Goal: Contribute content: Add original content to the website for others to see

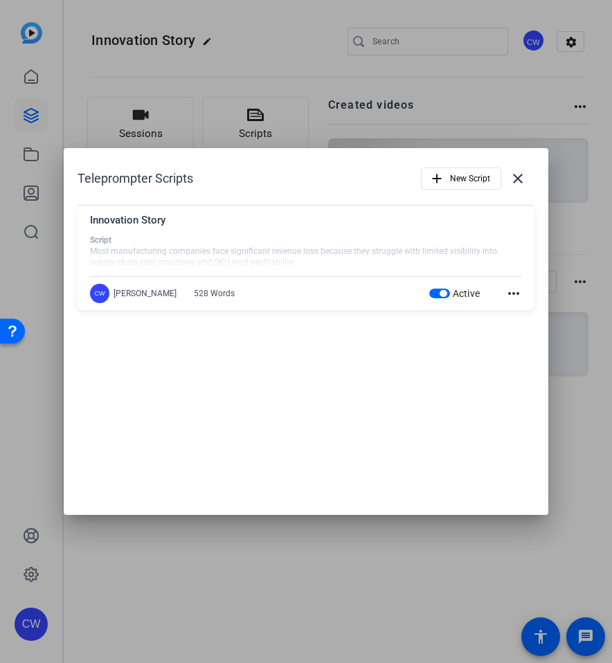
click at [478, 257] on div at bounding box center [306, 252] width 432 height 35
click at [503, 293] on div "Active more_horiz" at bounding box center [475, 293] width 93 height 17
click at [509, 293] on mat-icon "more_horiz" at bounding box center [513, 293] width 17 height 17
click at [520, 312] on span "Edit" at bounding box center [543, 314] width 55 height 17
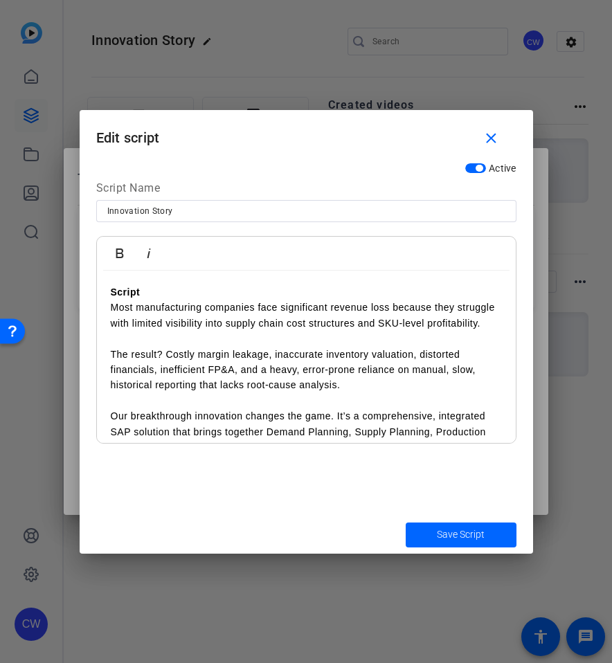
click at [283, 345] on p at bounding box center [306, 338] width 391 height 15
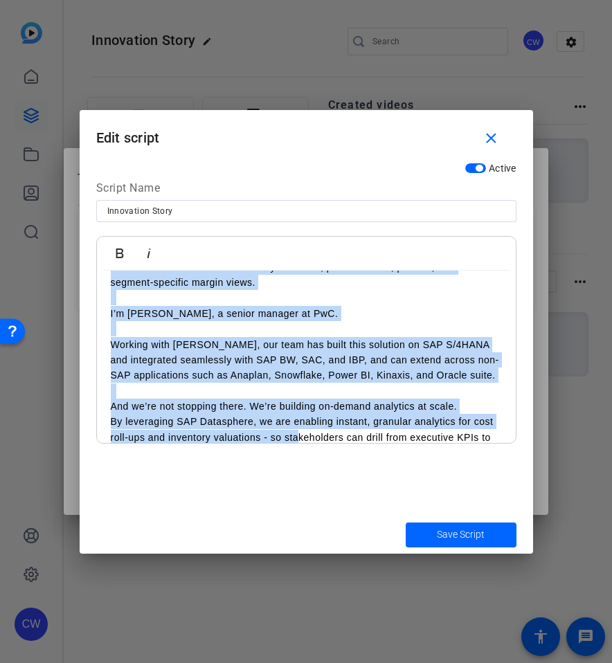
scroll to position [725, 0]
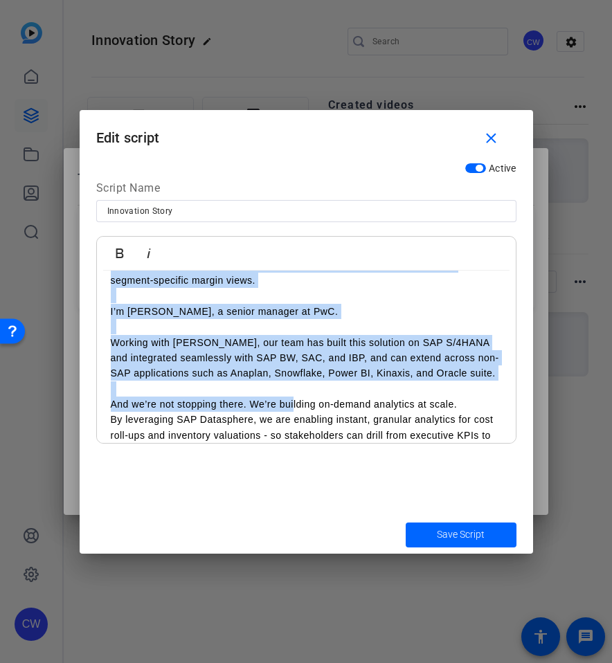
drag, startPoint x: 114, startPoint y: 340, endPoint x: 293, endPoint y: 411, distance: 192.9
click at [293, 411] on tbody "Script Most manufacturing companies face significant revenue loss because they …" at bounding box center [306, 102] width 391 height 1084
click at [356, 315] on p "I’m [PERSON_NAME], a senior manager at PwC." at bounding box center [306, 311] width 391 height 15
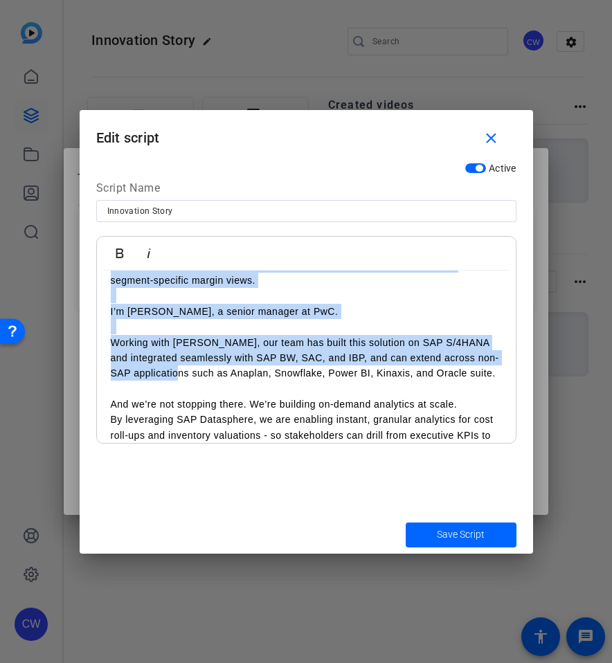
drag, startPoint x: 109, startPoint y: 309, endPoint x: 185, endPoint y: 366, distance: 95.0
click at [185, 366] on div "Script Most manufacturing companies face significant revenue loss because they …" at bounding box center [306, 102] width 419 height 1112
click at [179, 316] on p "I’m [PERSON_NAME], a senior manager at PwC." at bounding box center [306, 311] width 391 height 15
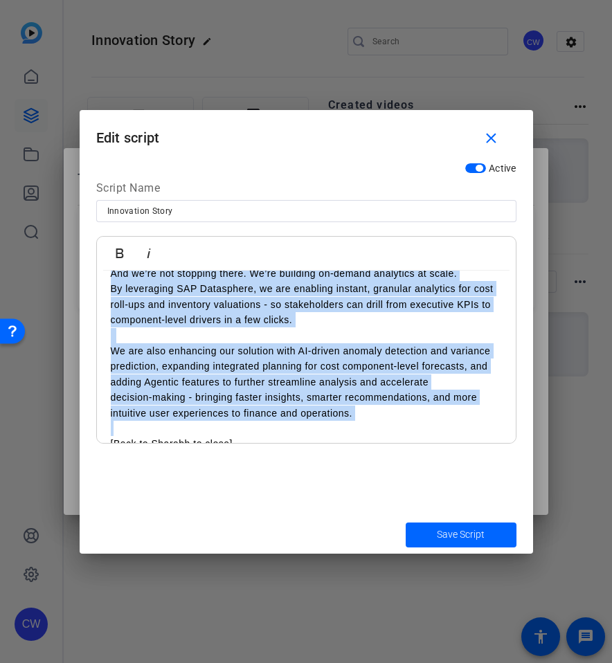
scroll to position [940, 0]
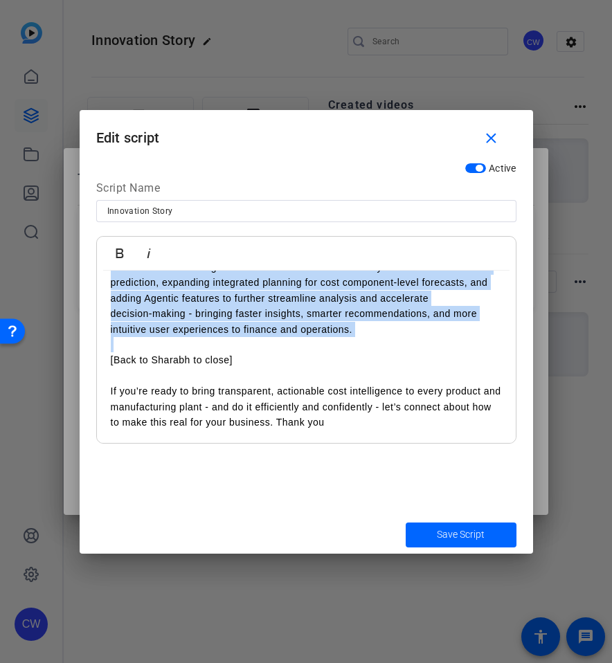
drag, startPoint x: 111, startPoint y: 310, endPoint x: 362, endPoint y: 338, distance: 252.8
click at [362, 338] on td "I’m [PERSON_NAME], a senior manager at PwC. Working with [PERSON_NAME], our tea…" at bounding box center [306, 221] width 391 height 264
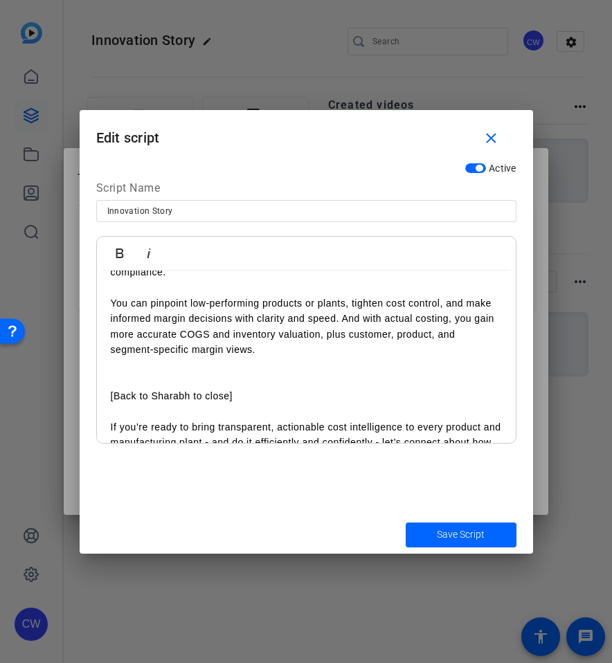
scroll to position [669, 0]
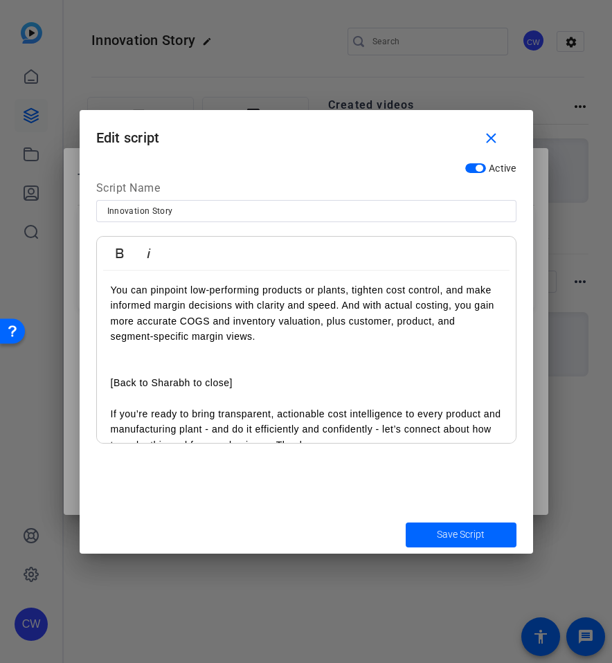
click at [190, 206] on input "Innovation Story" at bounding box center [306, 211] width 398 height 17
type input "Innovation Story - [PERSON_NAME]"
click at [455, 541] on span "Save Script" at bounding box center [461, 534] width 48 height 15
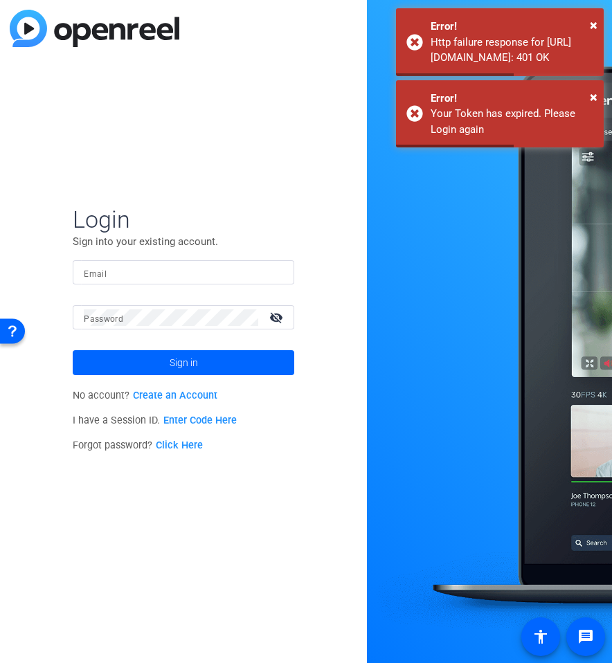
click at [116, 269] on input "Email" at bounding box center [183, 272] width 199 height 17
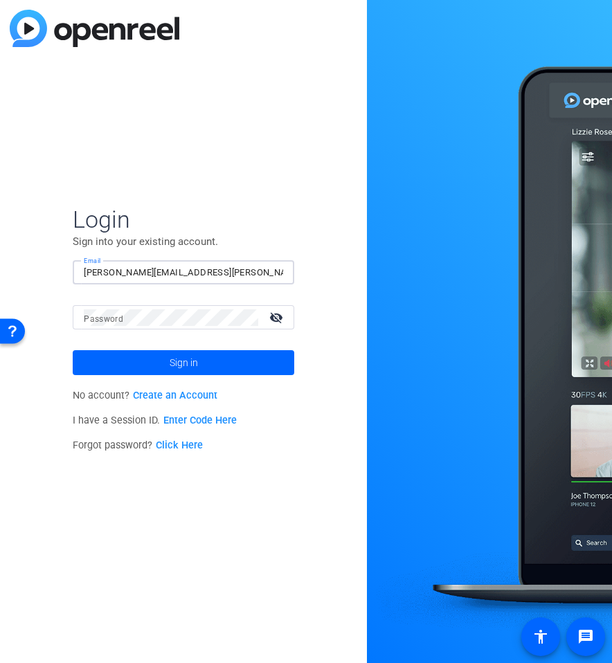
type input "[PERSON_NAME][EMAIL_ADDRESS][PERSON_NAME][DOMAIN_NAME]"
click at [108, 314] on mat-label "Password" at bounding box center [103, 319] width 39 height 10
click at [73, 350] on button "Sign in" at bounding box center [183, 362] width 221 height 25
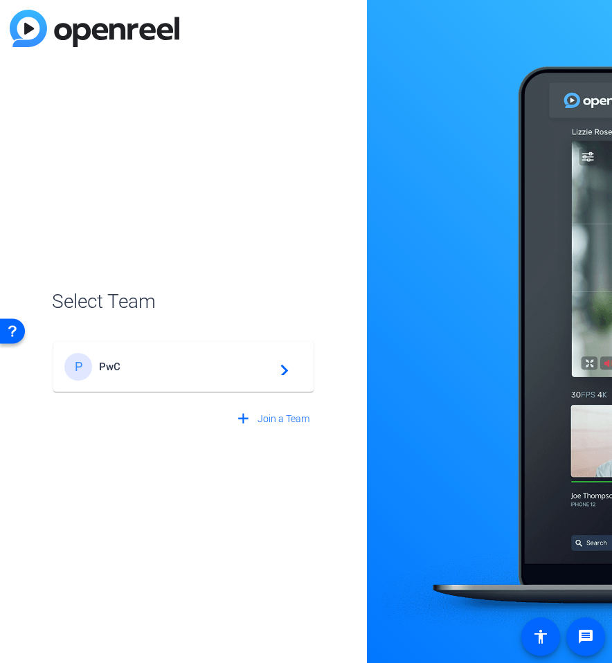
click at [178, 376] on div "P PwC navigate_next" at bounding box center [183, 367] width 238 height 28
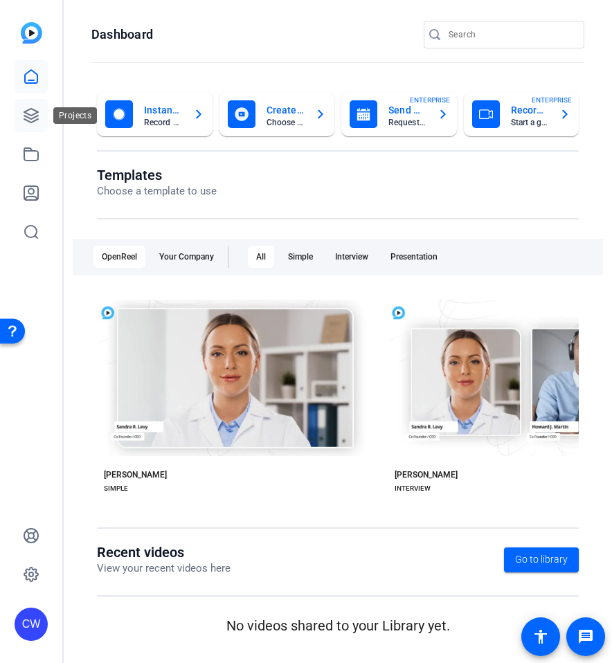
click at [34, 118] on icon at bounding box center [31, 115] width 17 height 17
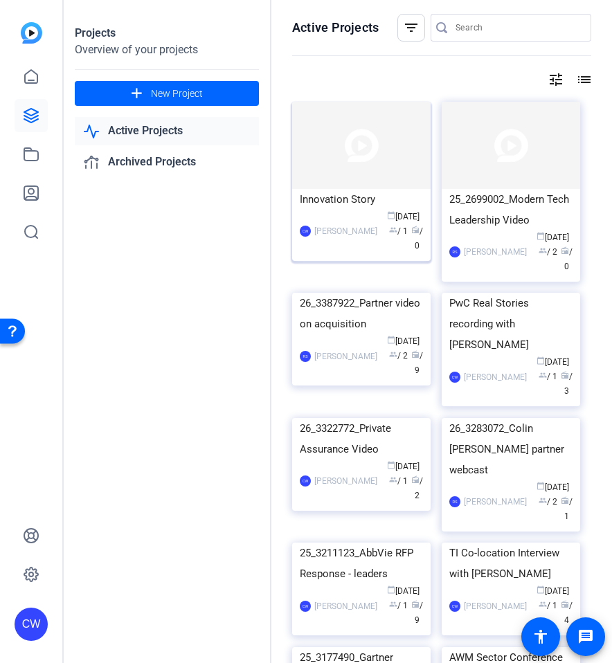
click at [352, 169] on img at bounding box center [361, 145] width 138 height 87
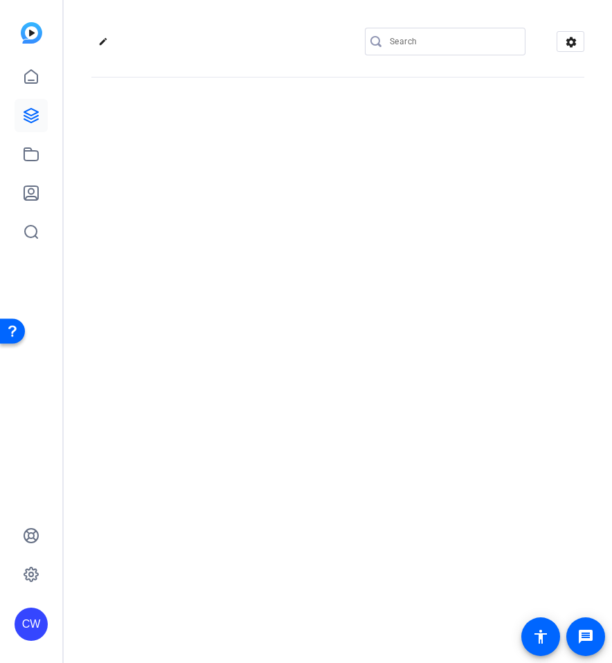
click at [352, 169] on div "edit settings" at bounding box center [338, 331] width 548 height 663
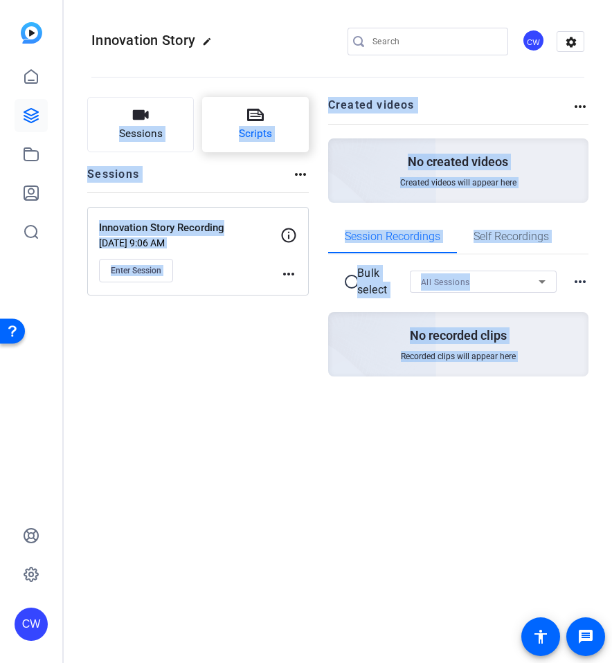
click at [250, 141] on span "Scripts" at bounding box center [255, 134] width 33 height 16
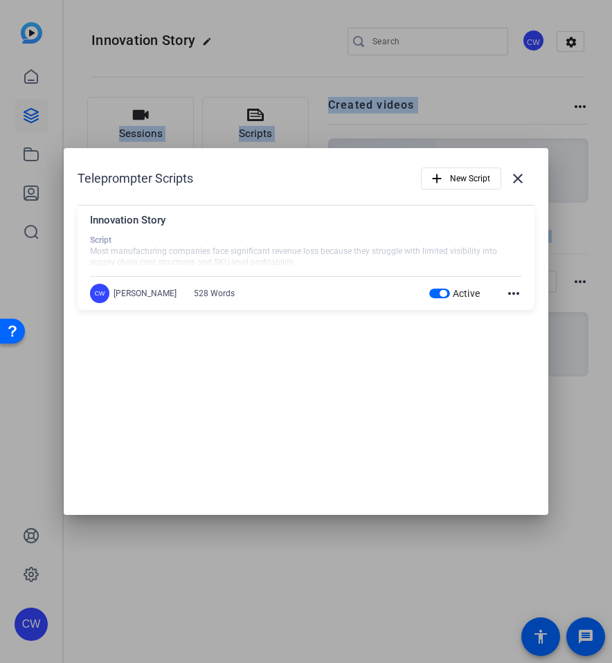
click at [521, 295] on mat-icon "more_horiz" at bounding box center [513, 293] width 17 height 17
click at [534, 314] on span "Edit" at bounding box center [543, 314] width 55 height 17
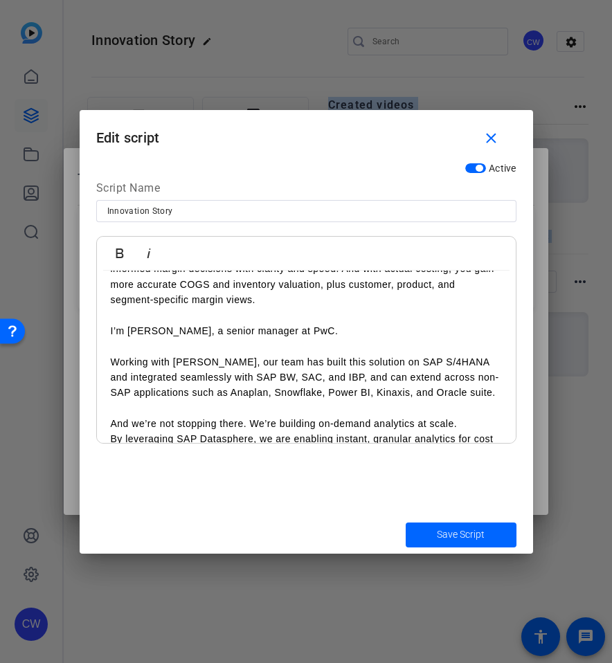
scroll to position [713, 0]
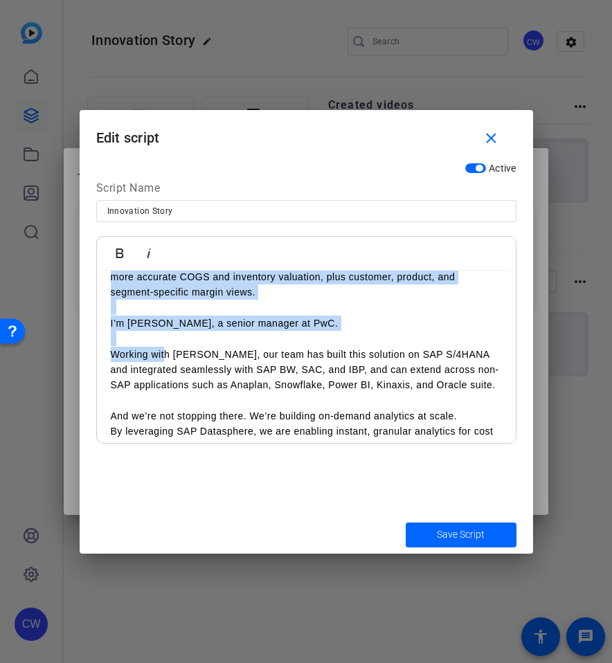
drag, startPoint x: 109, startPoint y: 323, endPoint x: 163, endPoint y: 350, distance: 61.3
click at [163, 350] on div "Script Most manufacturing companies face significant revenue loss because they …" at bounding box center [306, 114] width 419 height 1112
click at [302, 305] on p at bounding box center [306, 307] width 391 height 15
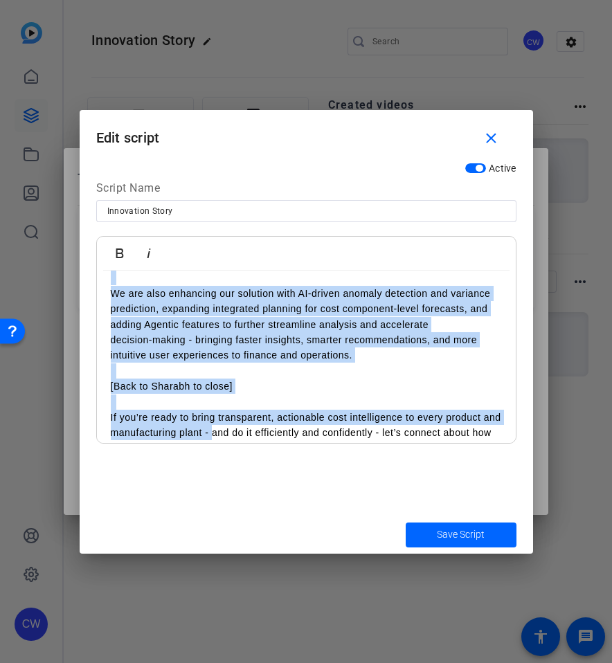
scroll to position [948, 0]
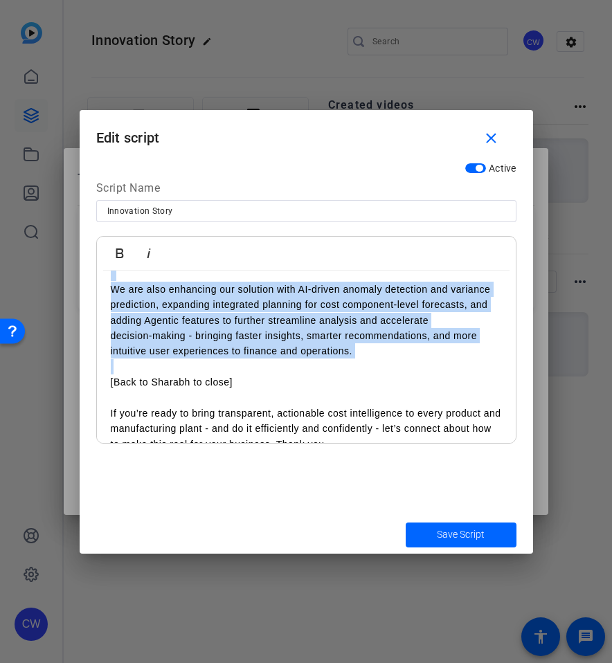
drag, startPoint x: 125, startPoint y: 341, endPoint x: 356, endPoint y: 366, distance: 232.6
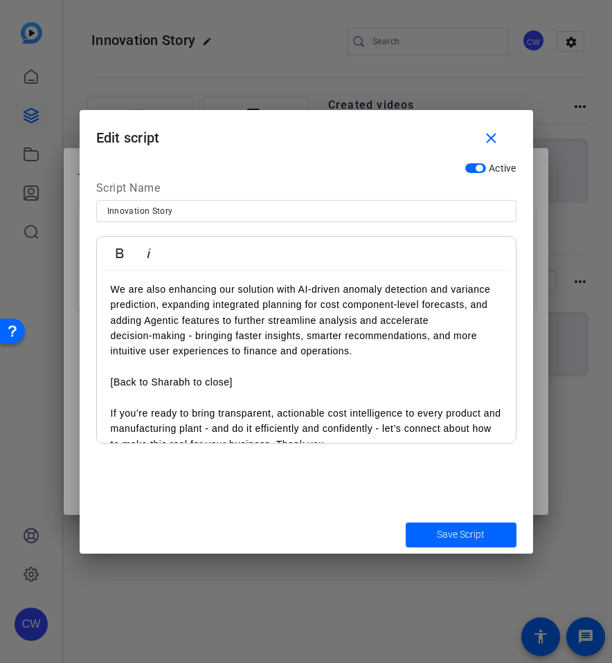
scroll to position [707, 0]
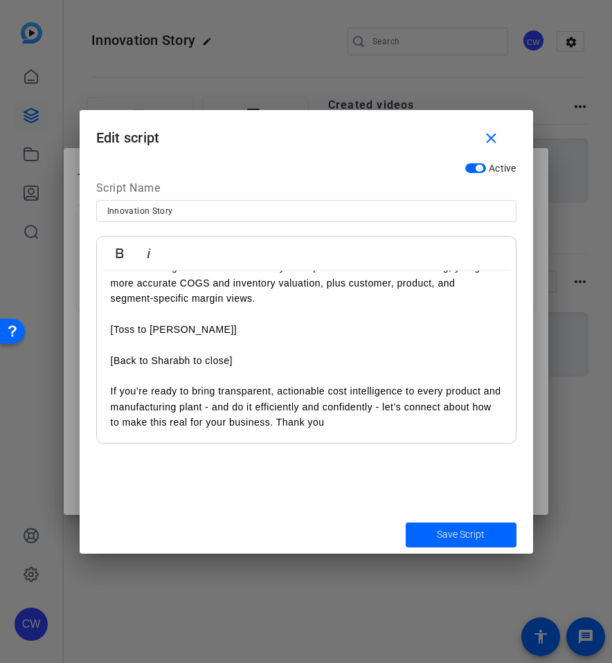
click at [224, 216] on input "Innovation Story" at bounding box center [306, 211] width 398 height 17
type input "Innovation Story - [PERSON_NAME]"
click at [455, 537] on span "Save Script" at bounding box center [461, 534] width 48 height 15
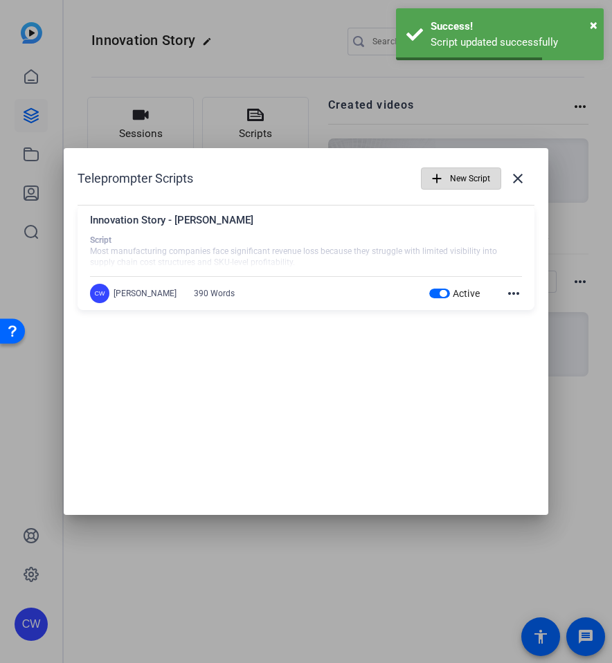
click at [459, 172] on span "New Script" at bounding box center [470, 178] width 40 height 26
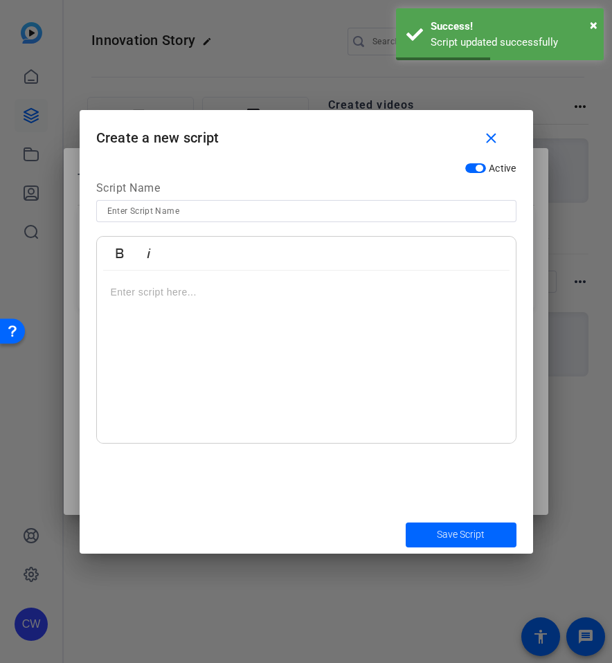
click at [235, 294] on p at bounding box center [306, 291] width 391 height 15
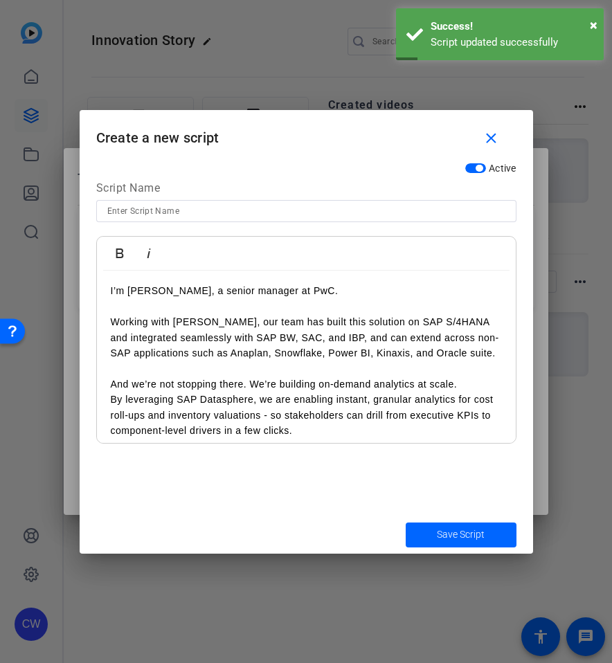
scroll to position [0, 0]
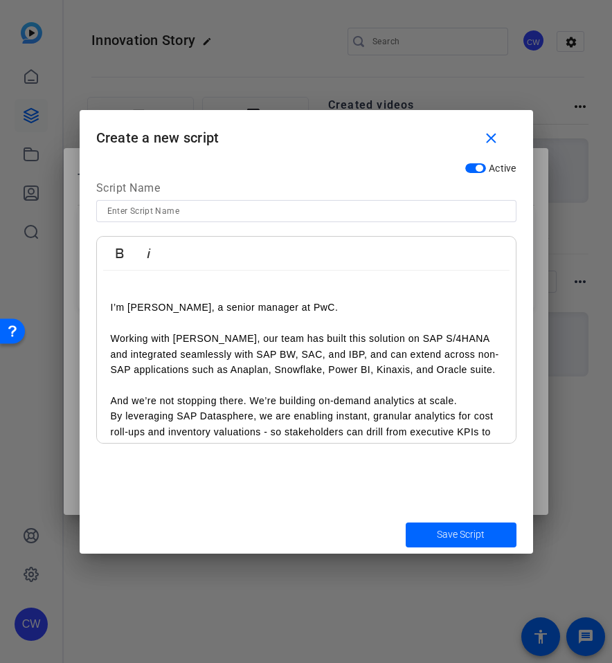
click at [108, 305] on div "I’m [PERSON_NAME], a senior manager at PwC. Working with [PERSON_NAME], our tea…" at bounding box center [306, 424] width 419 height 307
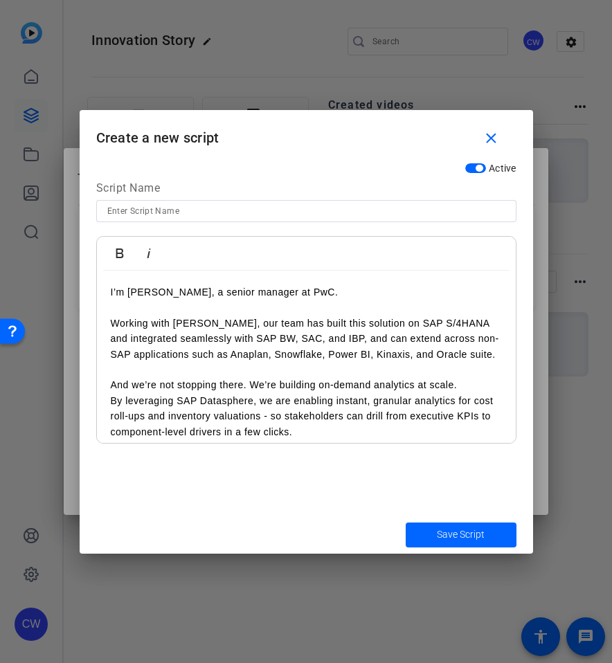
click at [201, 206] on input at bounding box center [306, 211] width 398 height 17
type input "[PERSON_NAME] - Script"
click at [469, 538] on span "Save Script" at bounding box center [461, 534] width 48 height 15
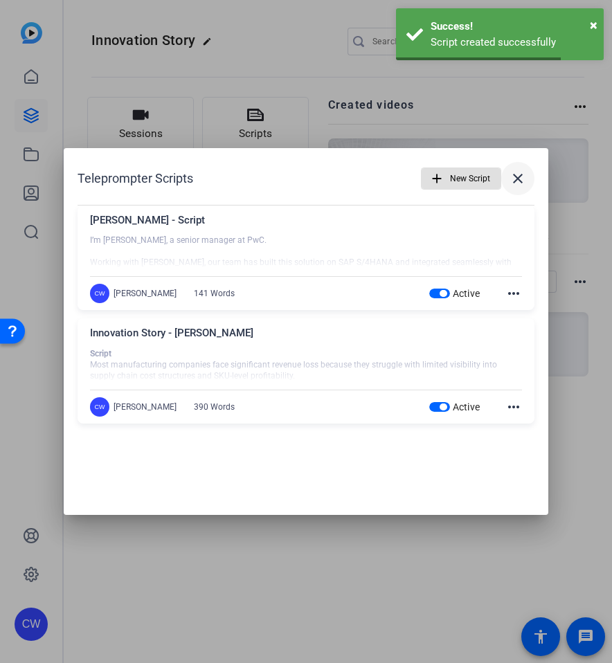
click at [523, 183] on mat-icon "close" at bounding box center [517, 178] width 17 height 17
